Goal: Task Accomplishment & Management: Use online tool/utility

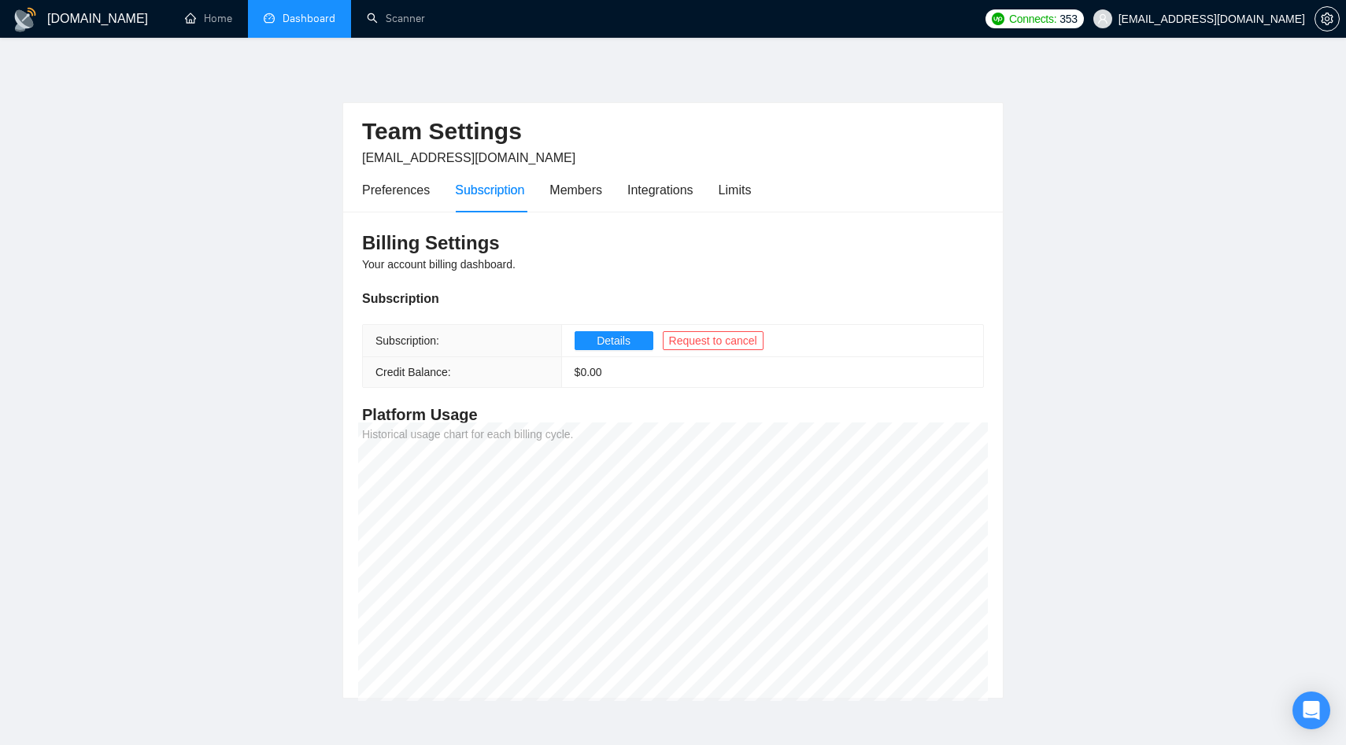
click at [264, 12] on link "Dashboard" at bounding box center [300, 18] width 72 height 13
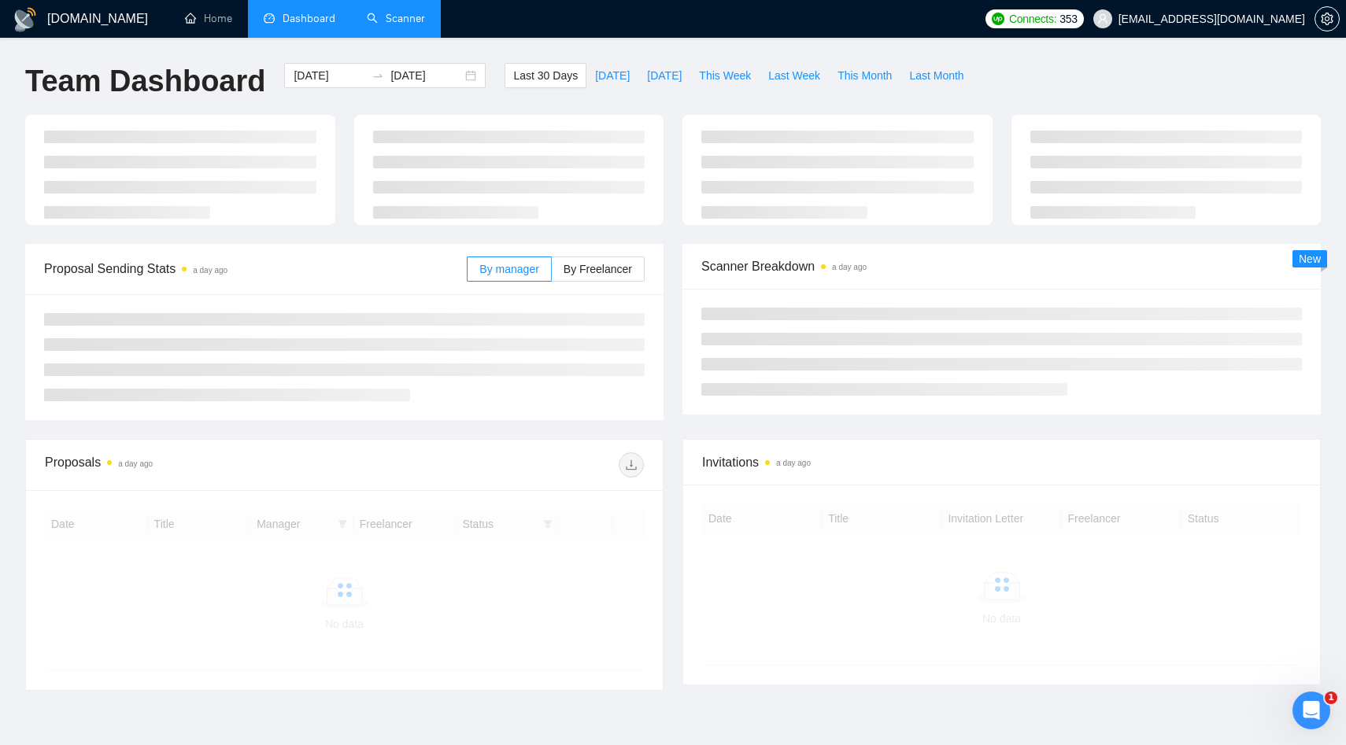
click at [401, 22] on link "Scanner" at bounding box center [396, 18] width 58 height 13
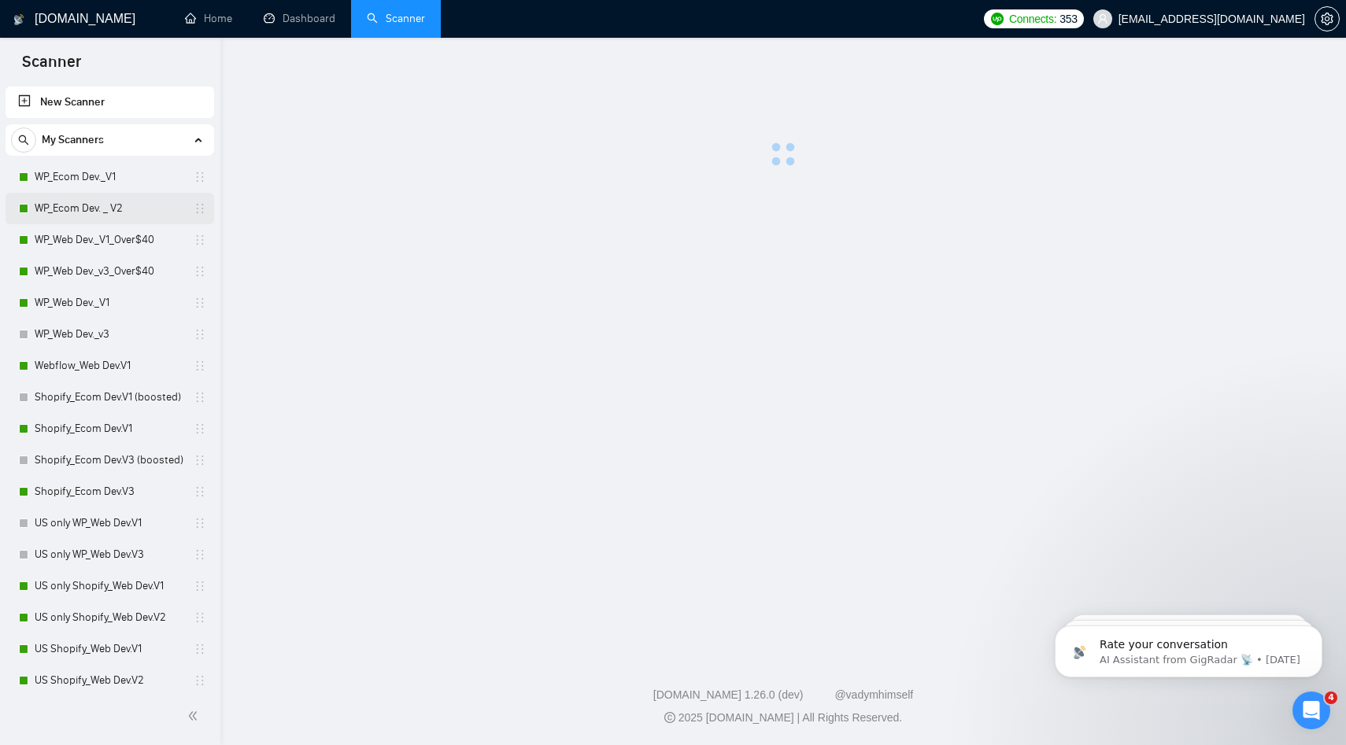
click at [121, 212] on link "WP_Ecom Dev. _ V2" at bounding box center [110, 208] width 150 height 31
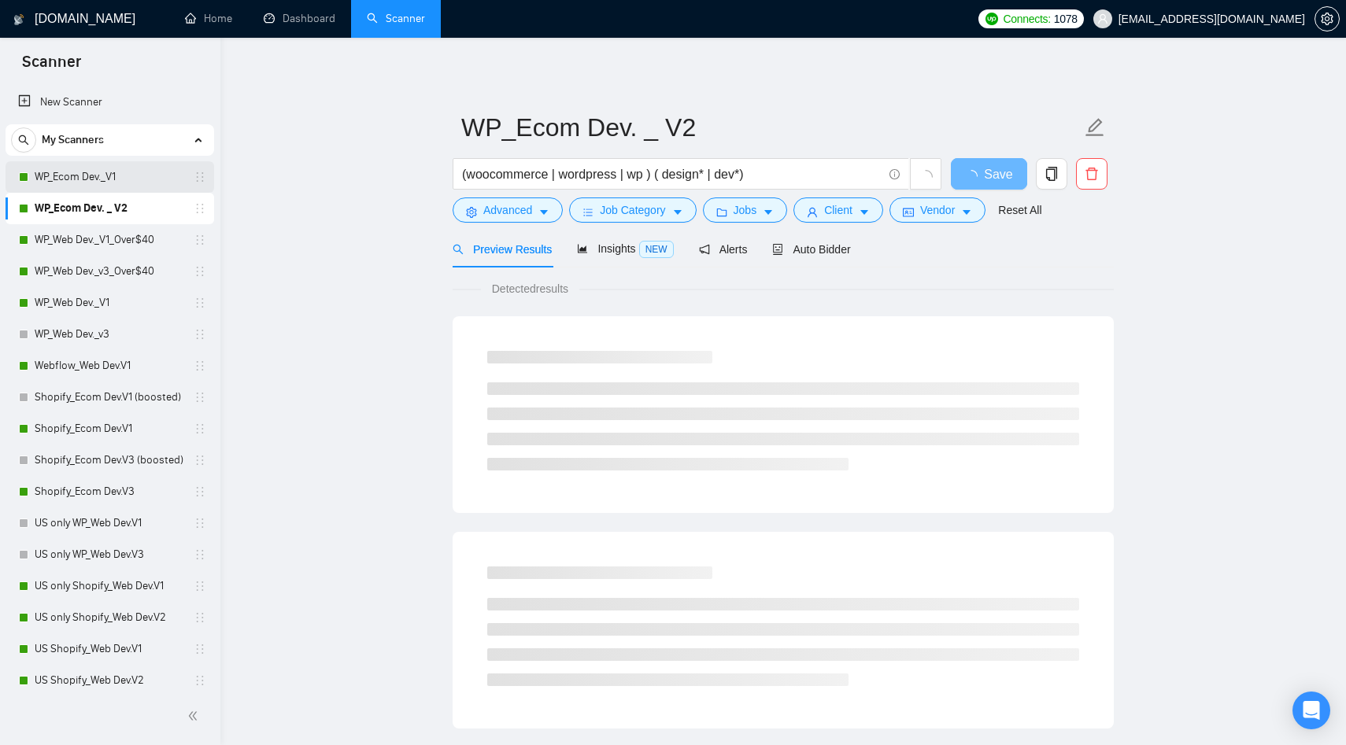
click at [128, 180] on link "WP_Ecom Dev._V1" at bounding box center [110, 176] width 150 height 31
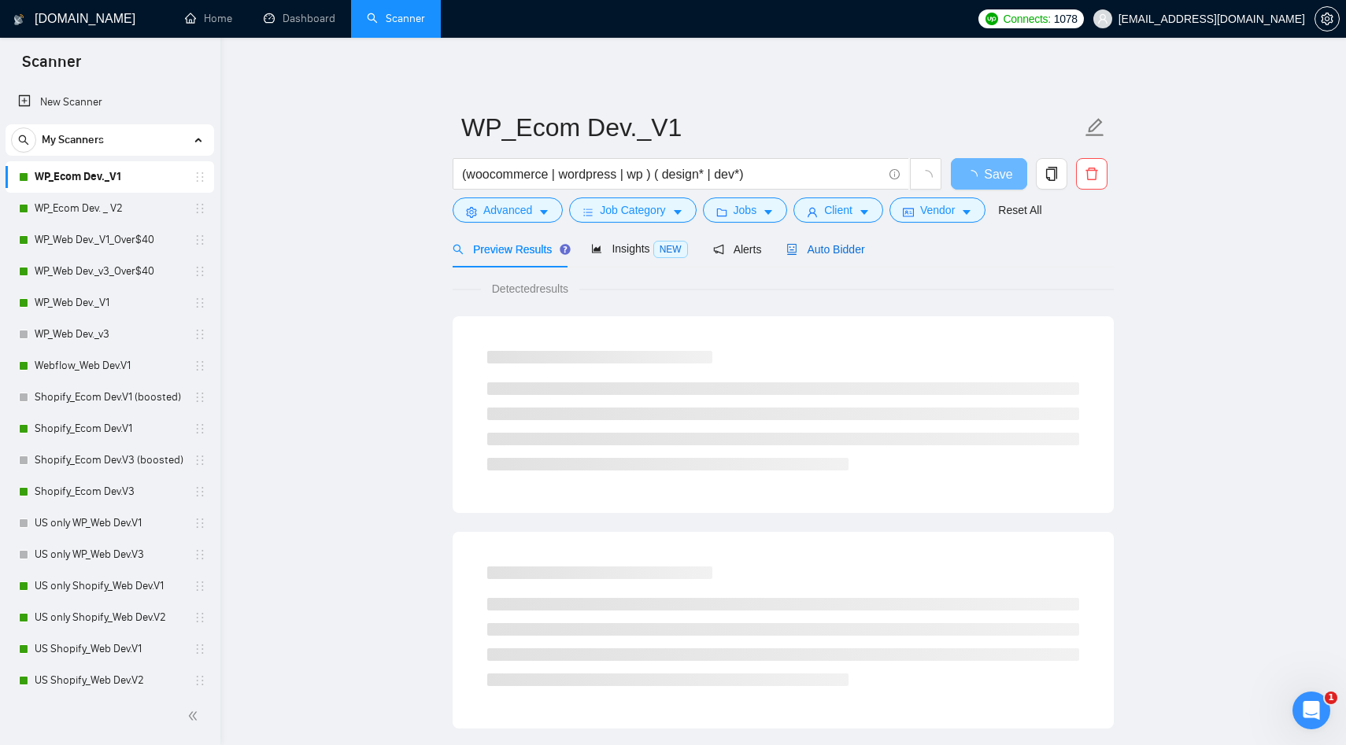
click at [838, 253] on span "Auto Bidder" at bounding box center [825, 249] width 78 height 13
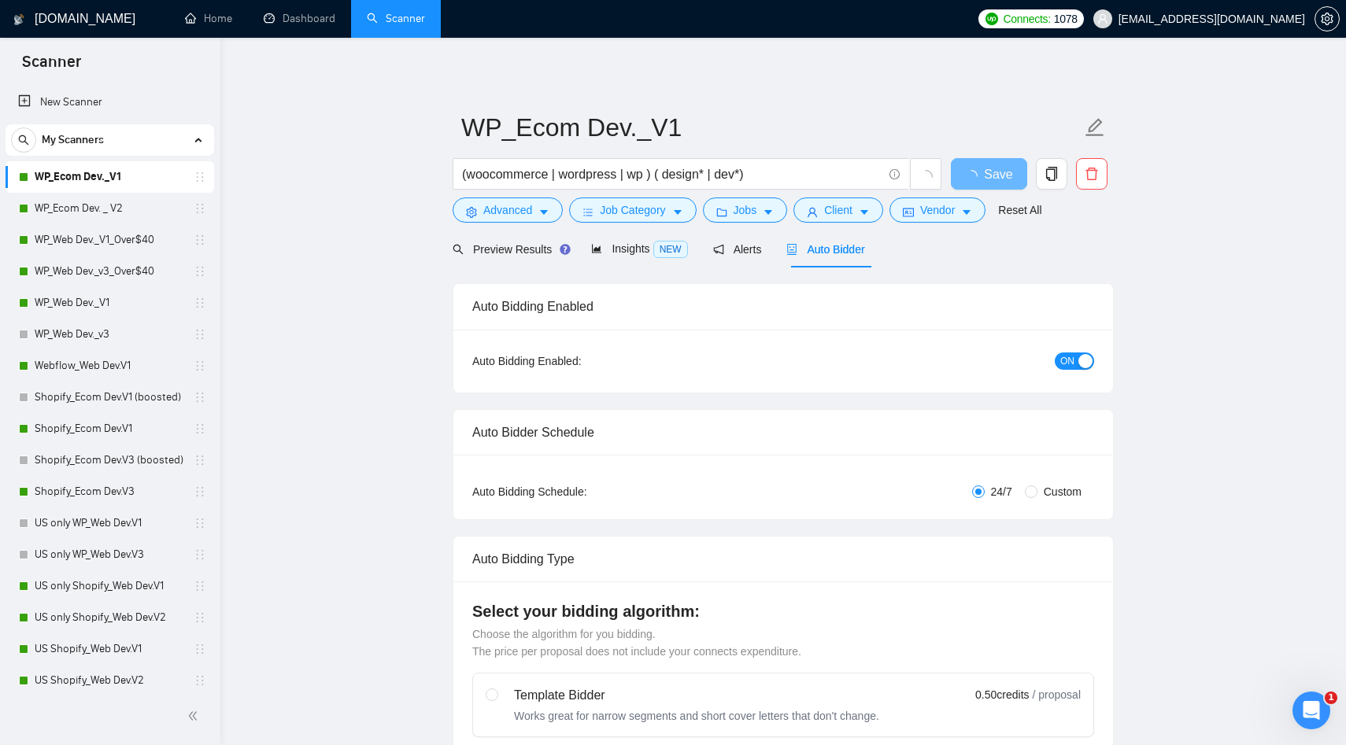
radio input "false"
radio input "true"
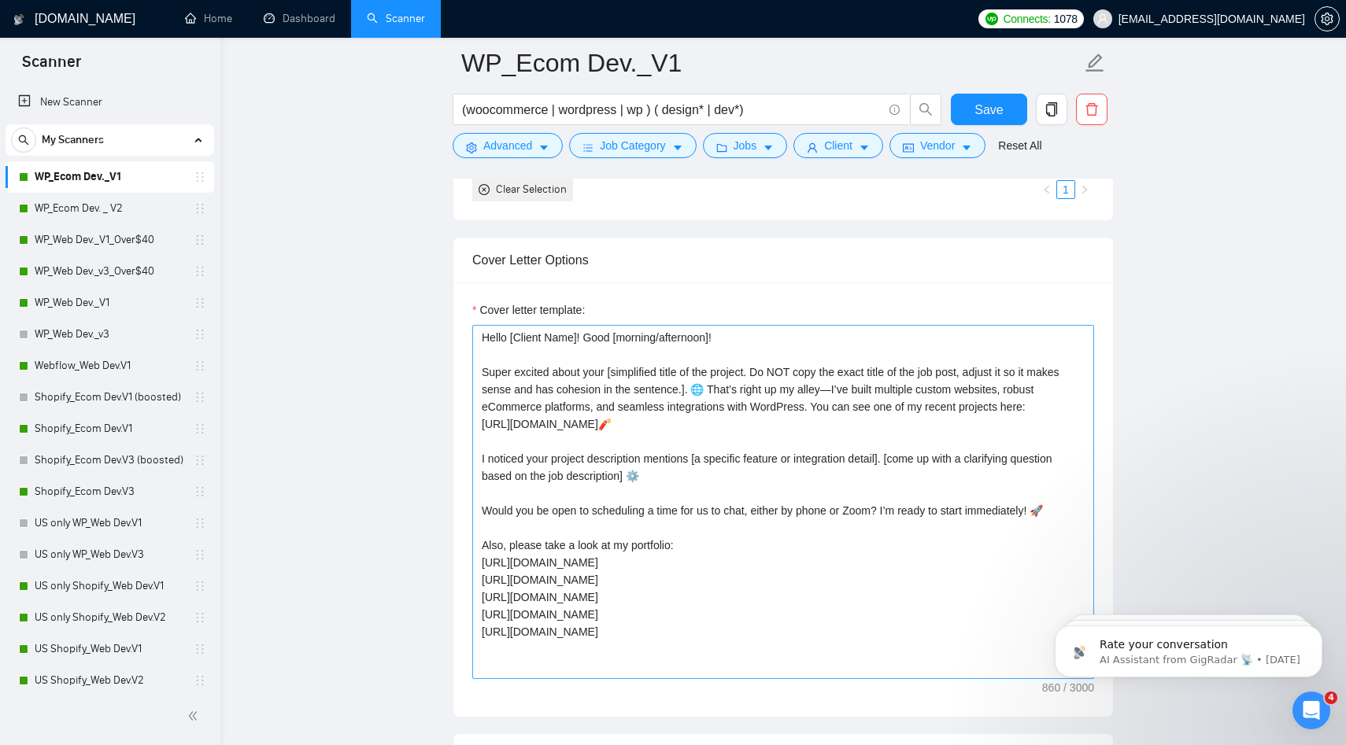
scroll to position [1856, 0]
click at [85, 217] on link "WP_Ecom Dev. _ V2" at bounding box center [110, 208] width 150 height 31
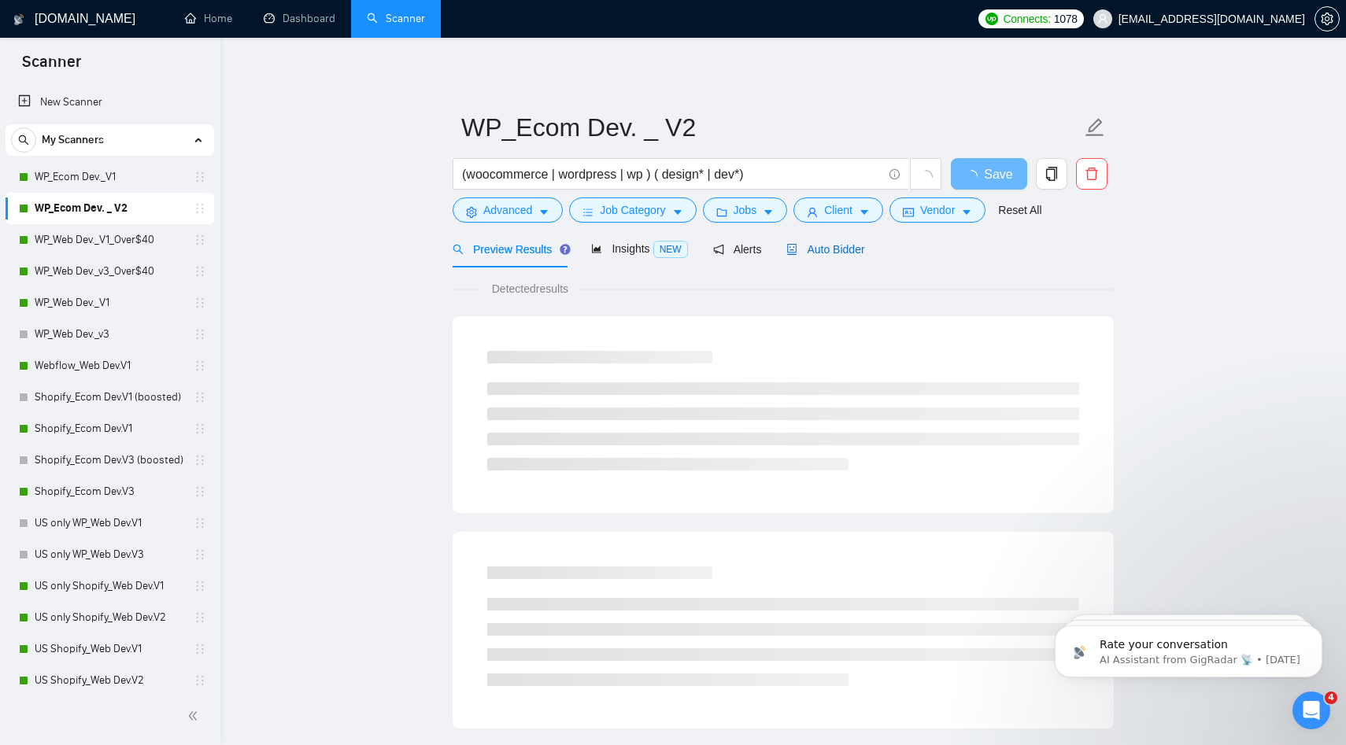
click at [864, 250] on span "Auto Bidder" at bounding box center [825, 249] width 78 height 13
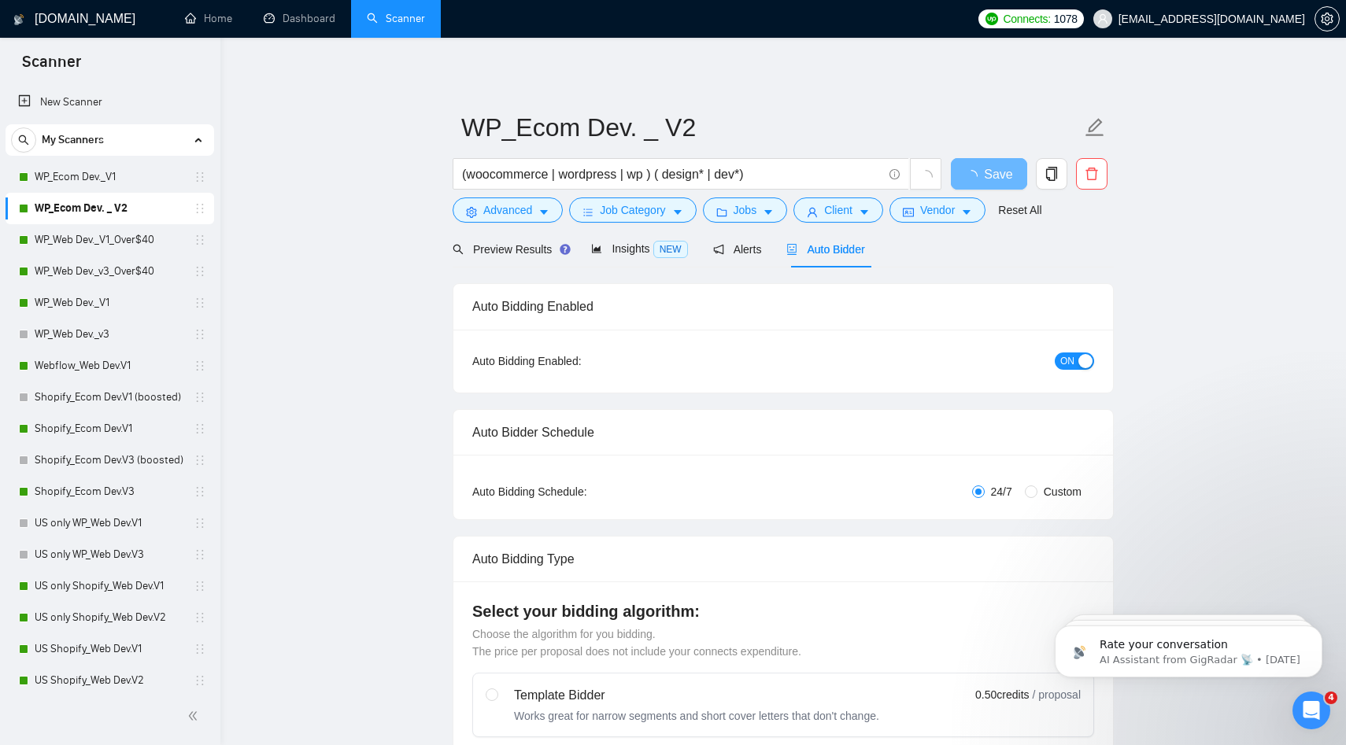
radio input "false"
radio input "true"
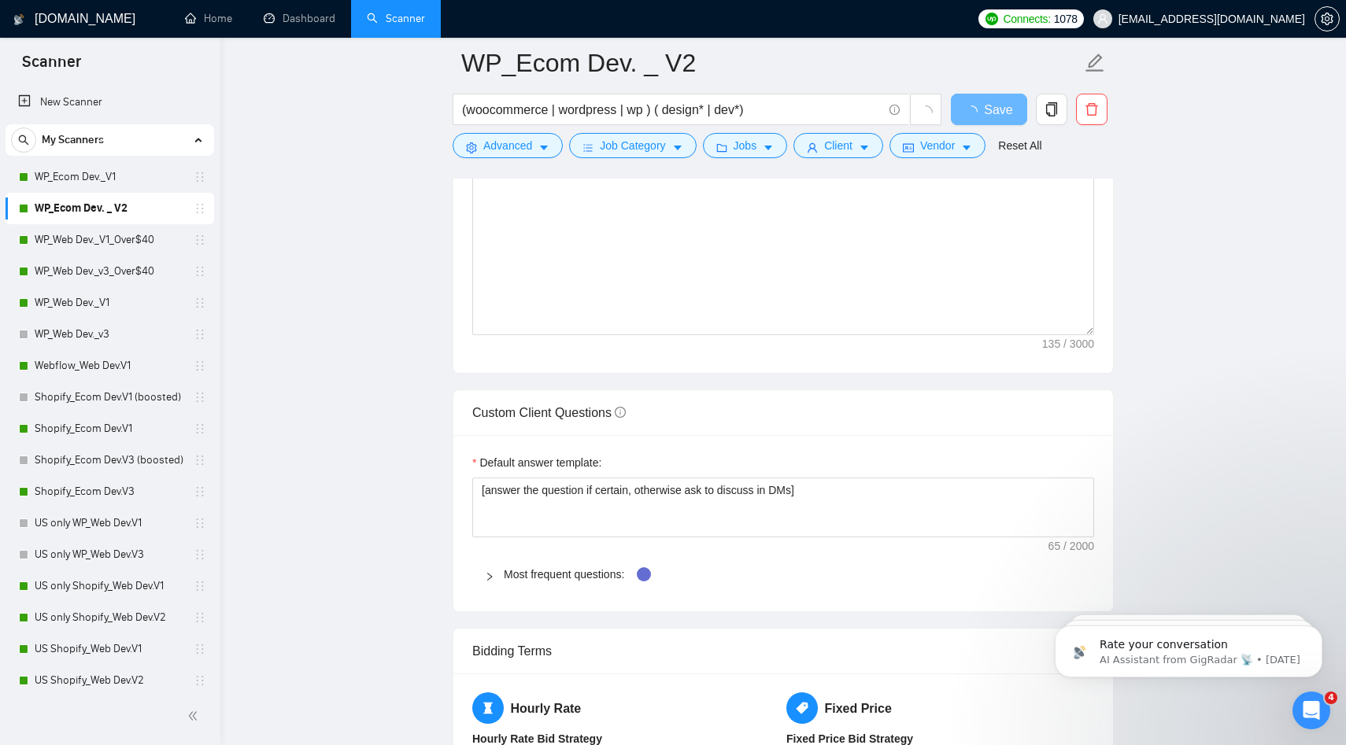
scroll to position [2160, 0]
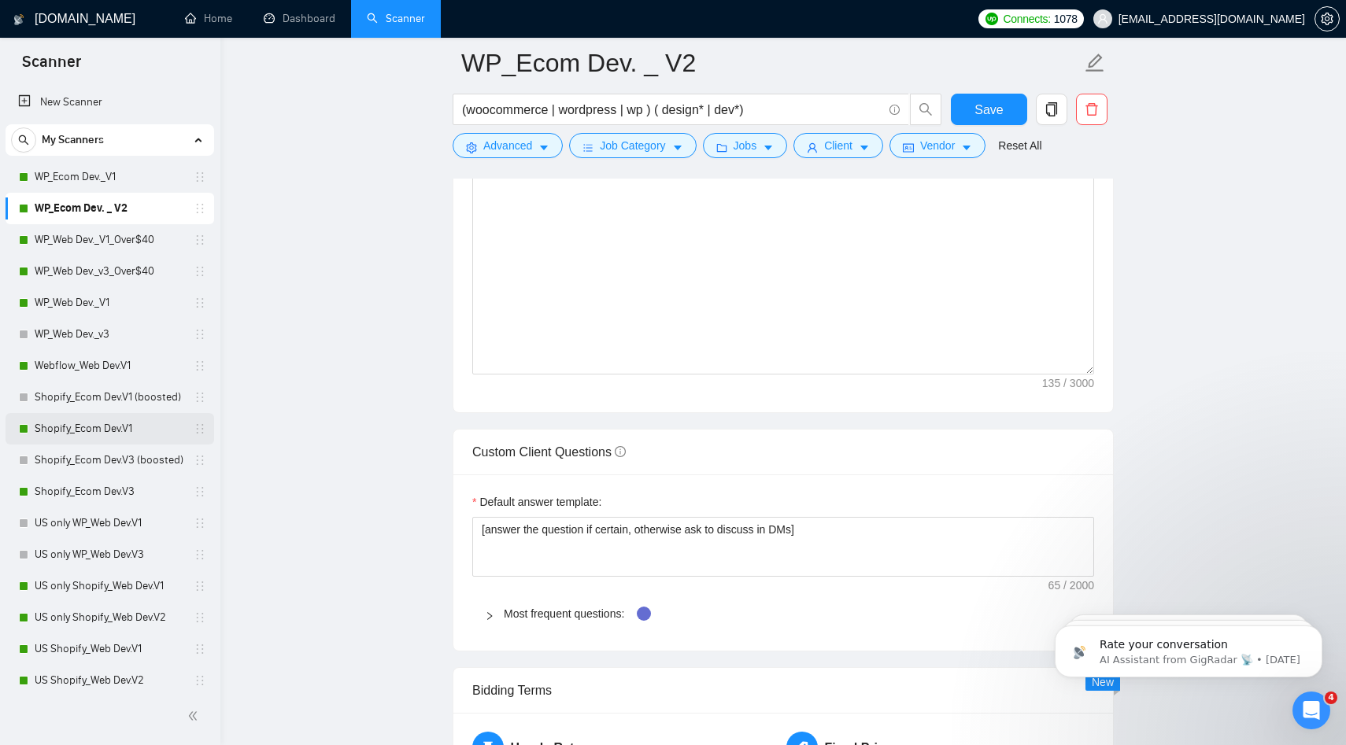
click at [135, 427] on link "Shopify_Ecom Dev.V1" at bounding box center [110, 428] width 150 height 31
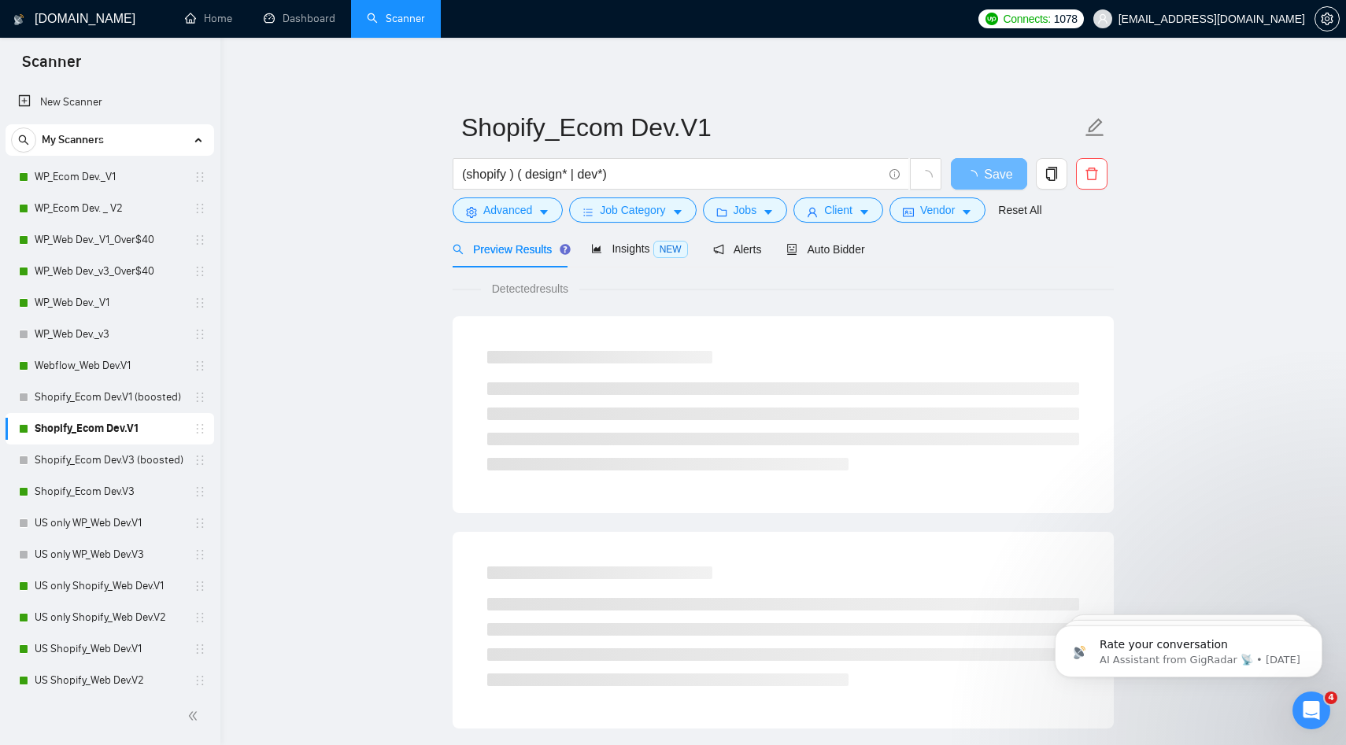
click at [778, 253] on div "Preview Results Insights NEW Alerts Auto Bidder" at bounding box center [659, 249] width 412 height 37
click at [804, 253] on span "Auto Bidder" at bounding box center [825, 249] width 78 height 13
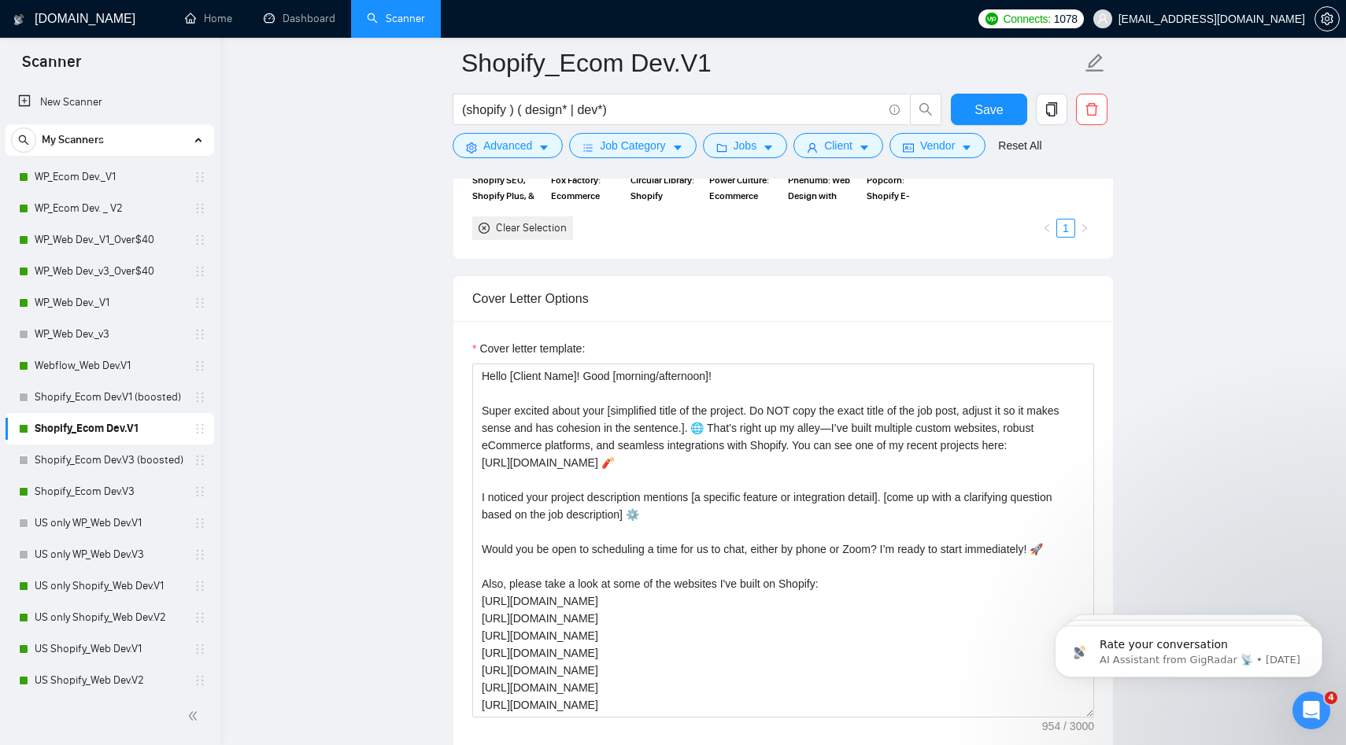
scroll to position [1849, 0]
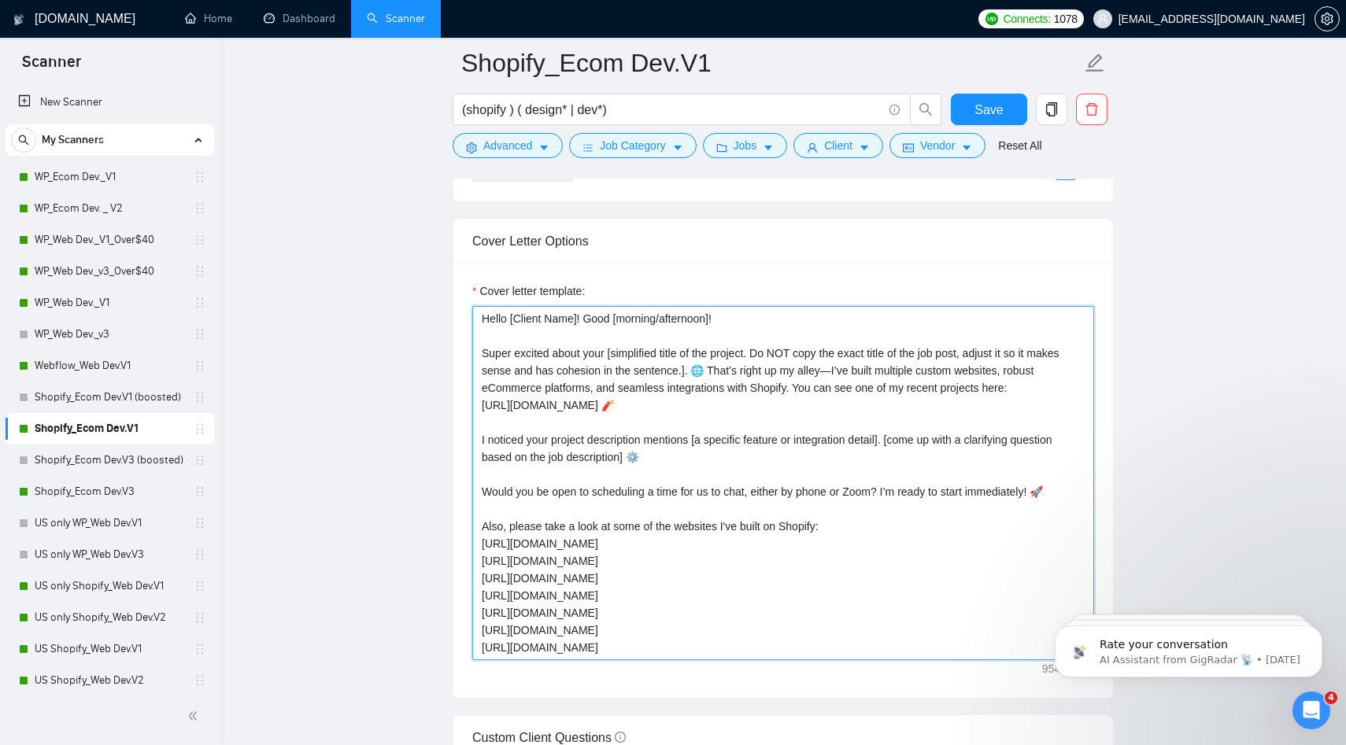
click at [654, 493] on textarea "Hello [Client Name]! Good [morning/afternoon]! Super excited about your [simpli…" at bounding box center [783, 483] width 622 height 354
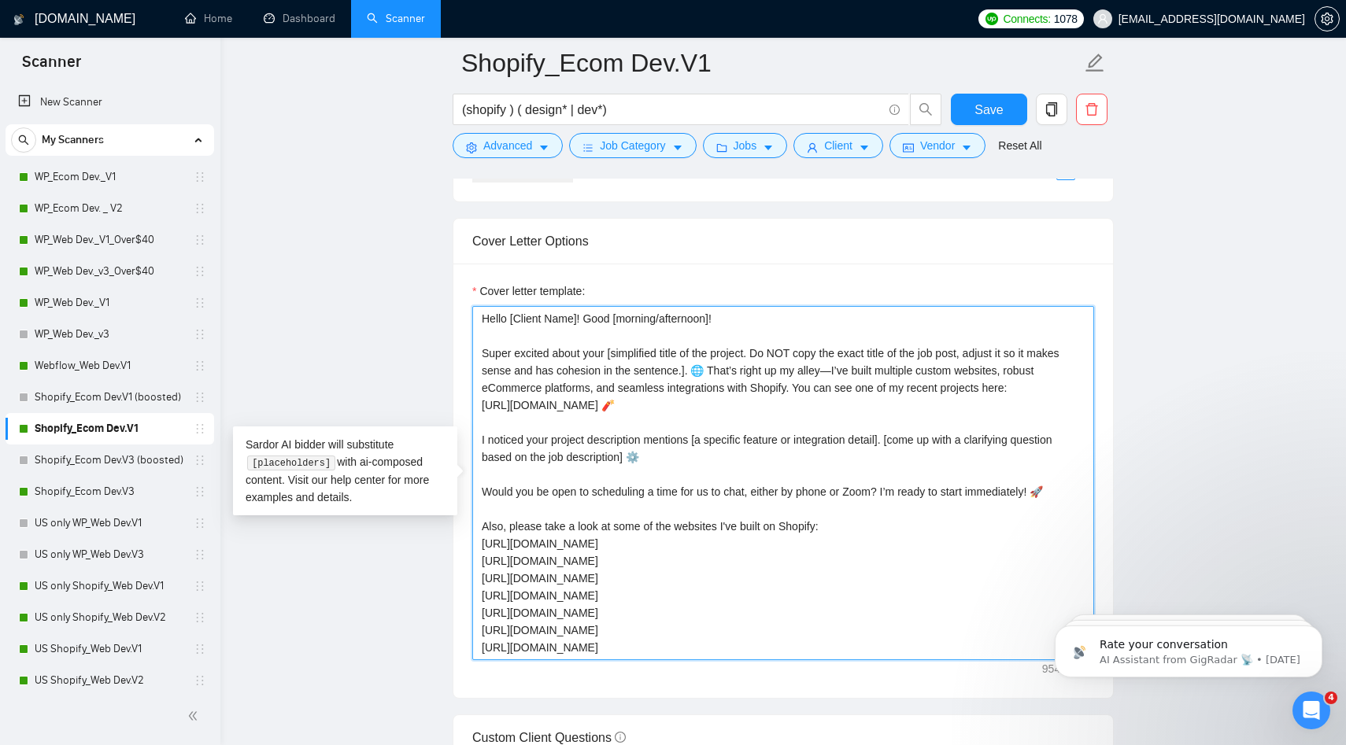
click at [654, 493] on textarea "Hello [Client Name]! Good [morning/afternoon]! Super excited about your [simpli…" at bounding box center [783, 483] width 622 height 354
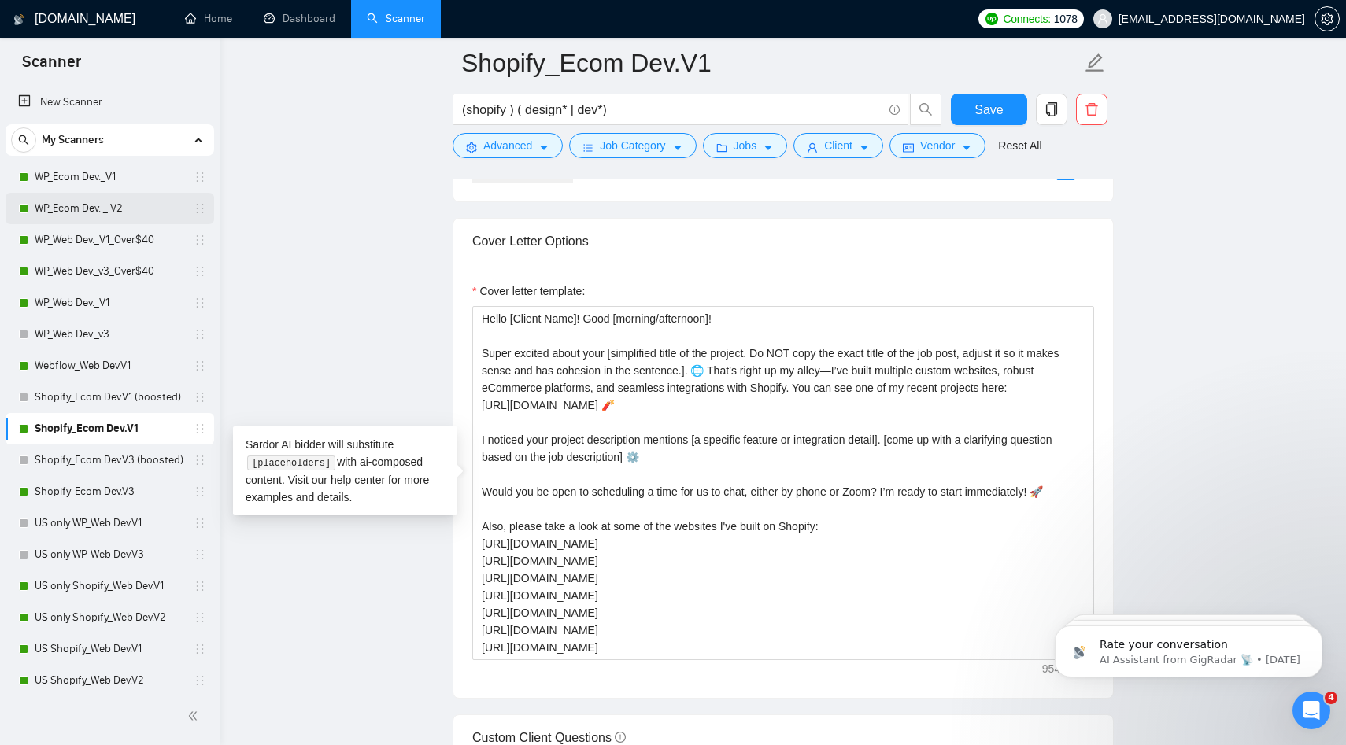
click at [109, 223] on link "WP_Ecom Dev. _ V2" at bounding box center [110, 208] width 150 height 31
